Goal: Information Seeking & Learning: Understand process/instructions

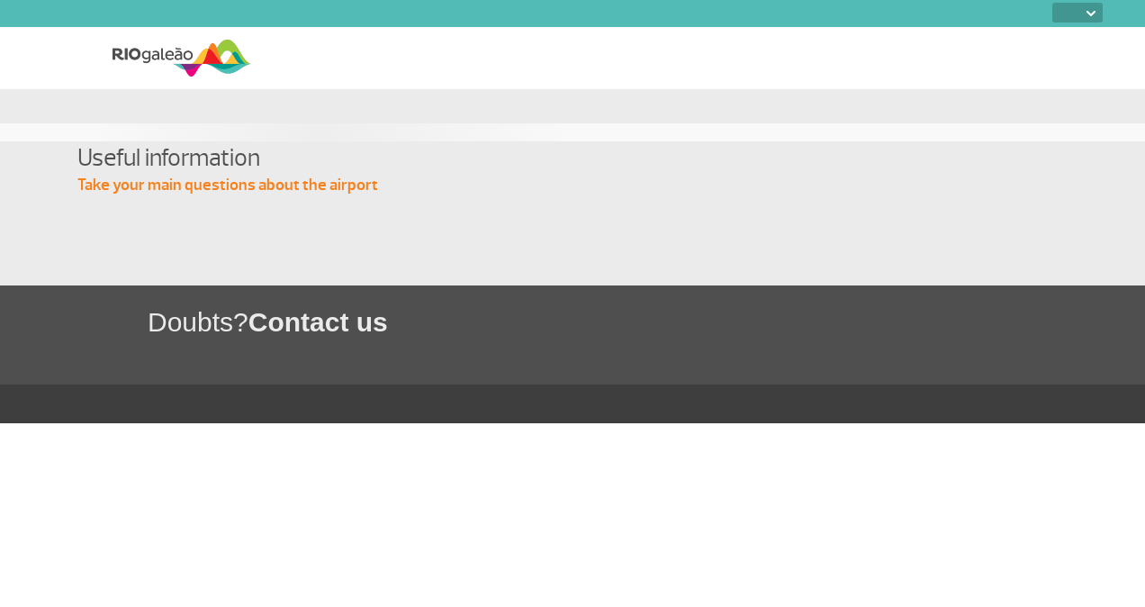
select select
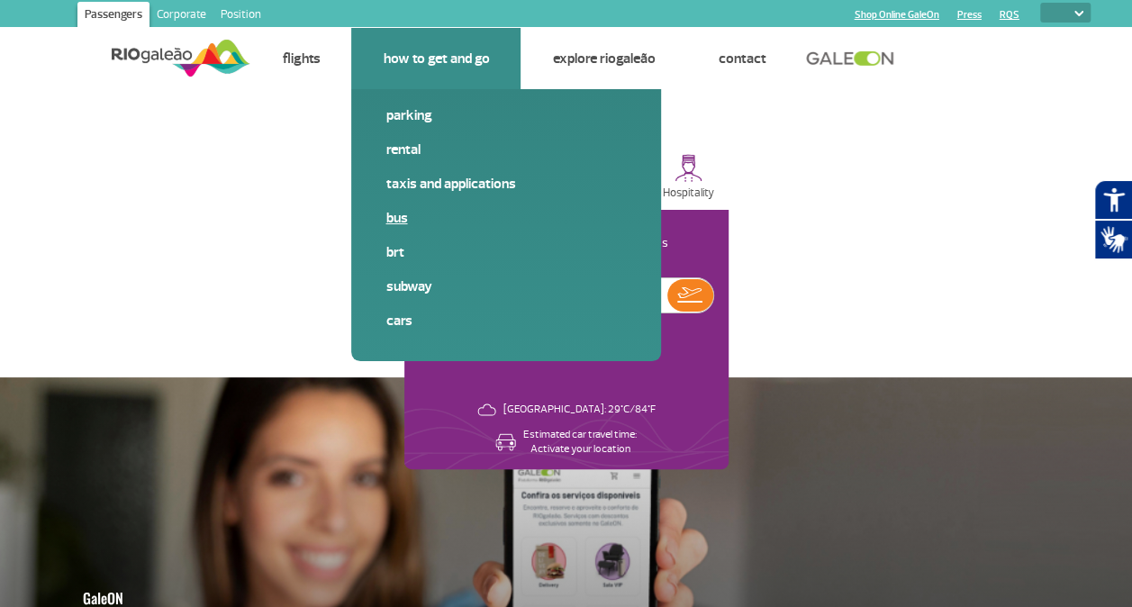
click at [397, 212] on link "Bus" at bounding box center [505, 218] width 241 height 20
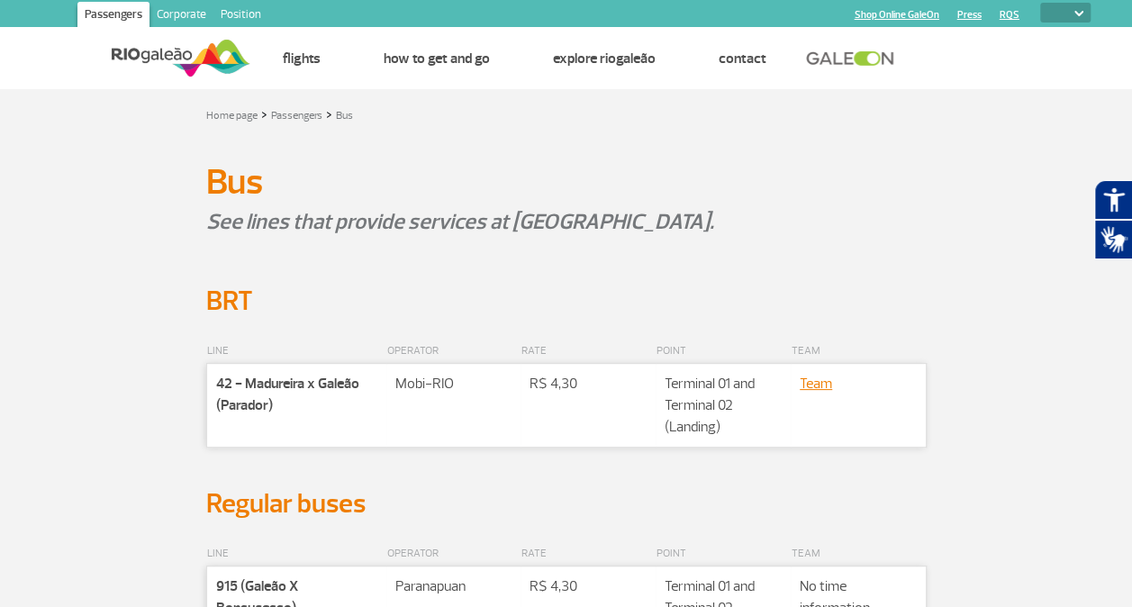
drag, startPoint x: 1005, startPoint y: 241, endPoint x: 991, endPoint y: 241, distance: 13.5
click at [993, 241] on div at bounding box center [566, 262] width 999 height 43
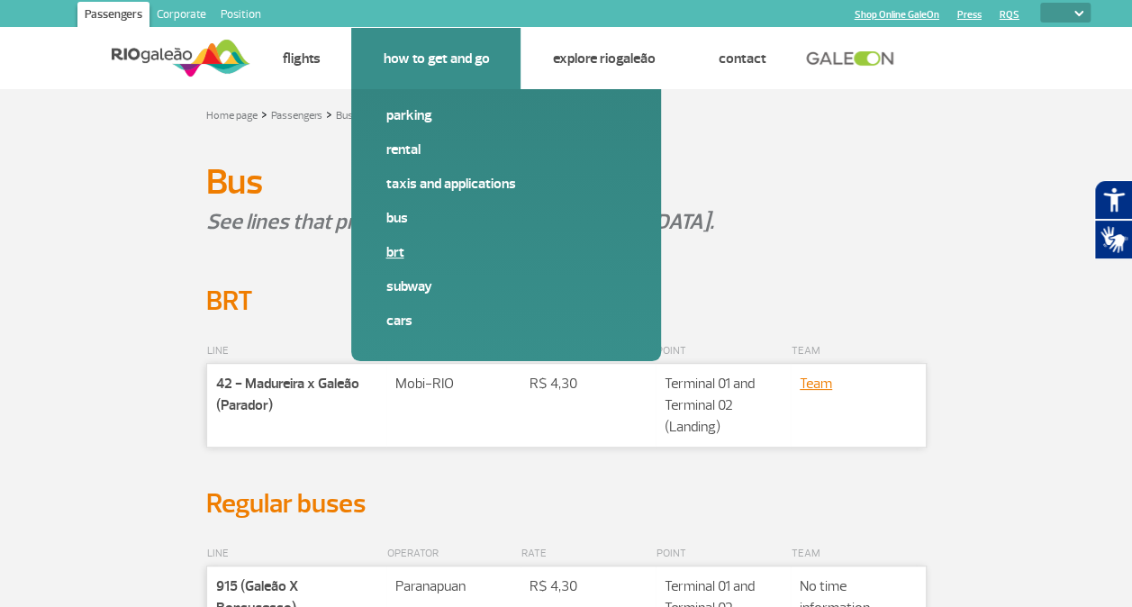
click at [391, 246] on link "BRT" at bounding box center [505, 252] width 241 height 20
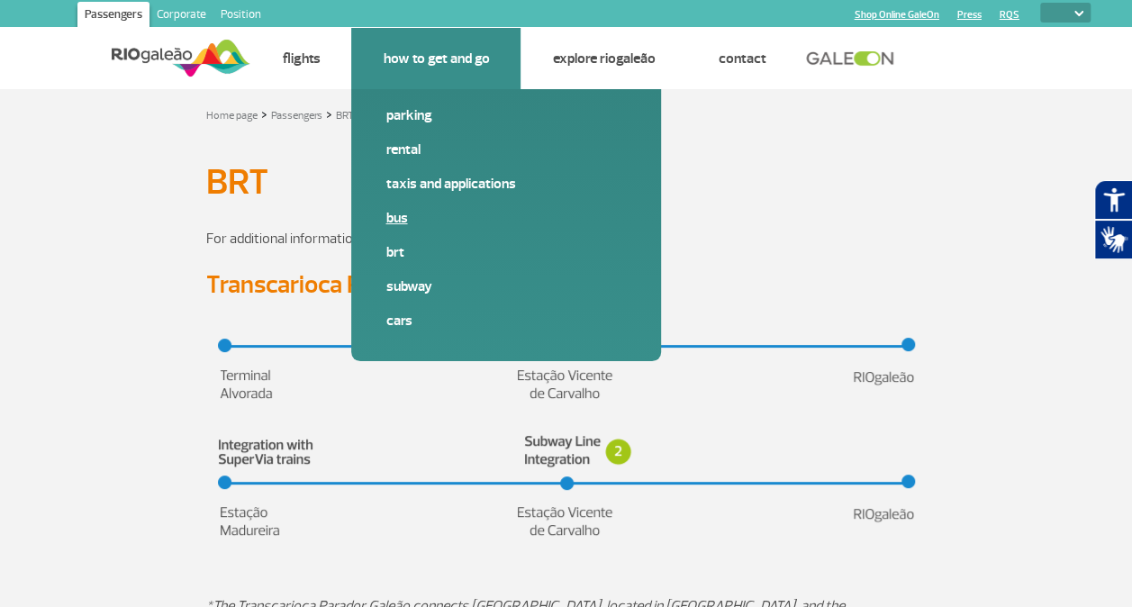
click at [393, 218] on link "Bus" at bounding box center [505, 218] width 241 height 20
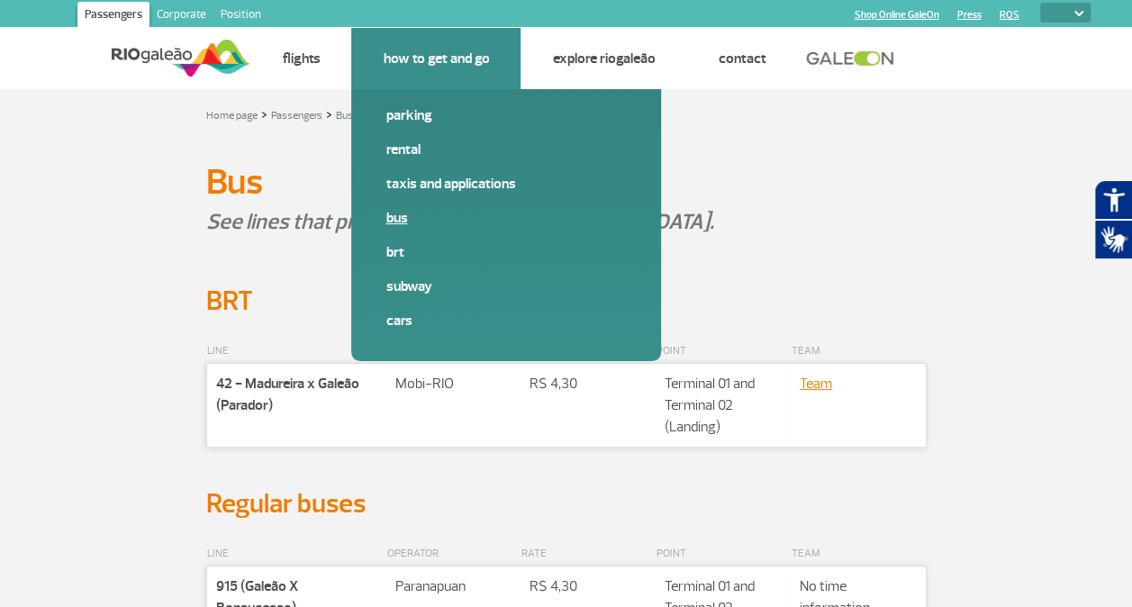
click at [393, 218] on link "Bus" at bounding box center [505, 218] width 241 height 20
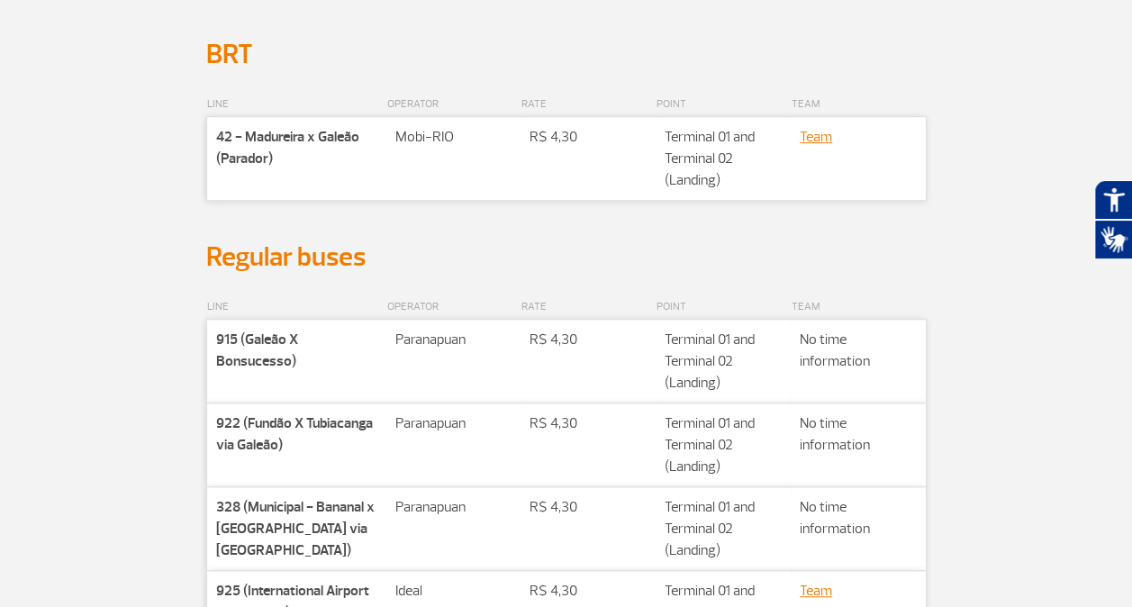
scroll to position [270, 0]
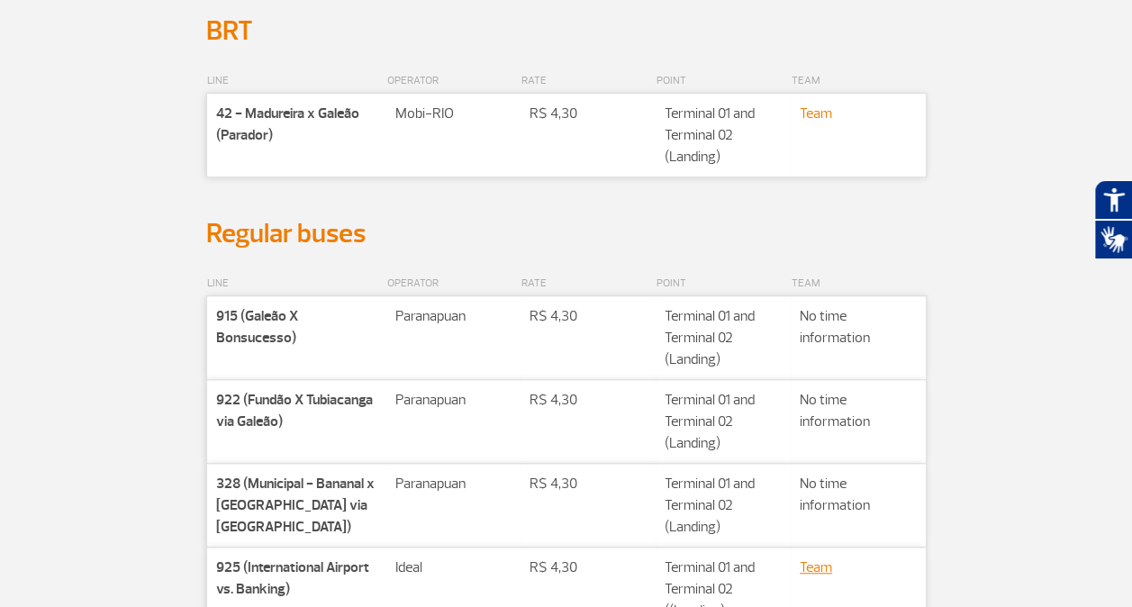
click at [814, 112] on link "Team" at bounding box center [815, 113] width 32 height 18
